Goal: Task Accomplishment & Management: Manage account settings

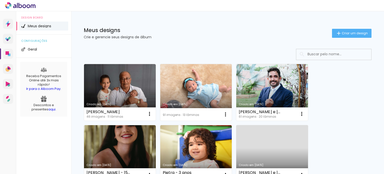
click at [199, 85] on link "Criado em [DATE]" at bounding box center [196, 92] width 72 height 57
